Goal: Task Accomplishment & Management: Use online tool/utility

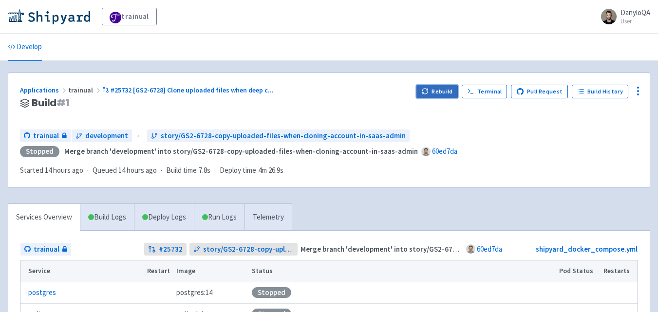
click at [438, 92] on button "Rebuild" at bounding box center [437, 92] width 42 height 14
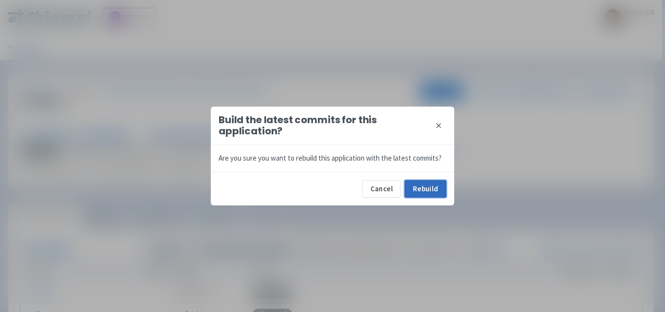
click at [435, 187] on button "Rebuild" at bounding box center [426, 189] width 42 height 18
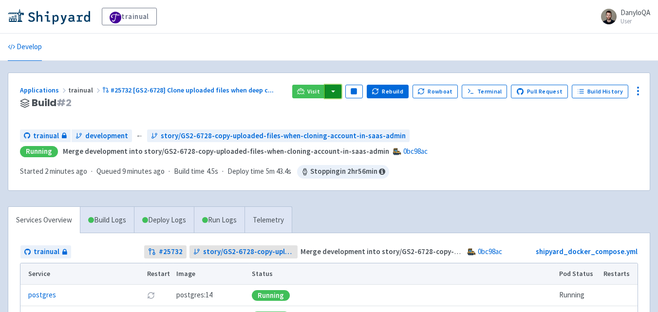
click at [340, 89] on button "button" at bounding box center [333, 92] width 17 height 14
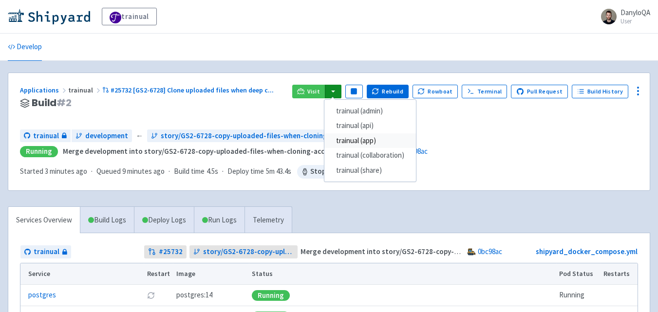
click at [369, 139] on link "trainual (app)" at bounding box center [370, 140] width 92 height 15
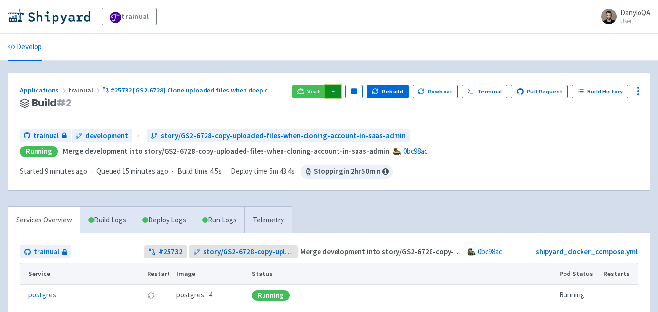
click at [340, 92] on button "button" at bounding box center [333, 92] width 17 height 14
click at [339, 90] on button "button" at bounding box center [333, 92] width 17 height 14
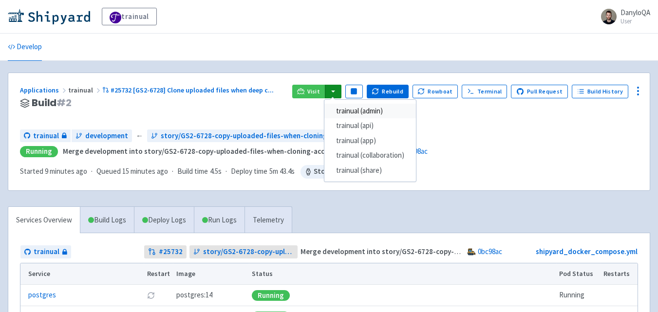
click at [358, 108] on link "trainual (admin)" at bounding box center [370, 111] width 92 height 15
